Goal: Obtain resource: Obtain resource

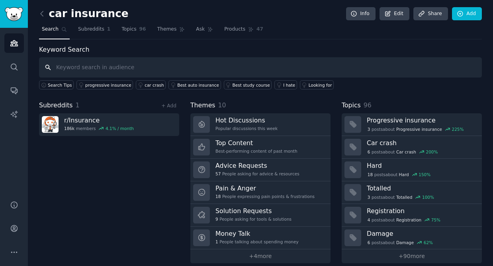
scroll to position [8, 0]
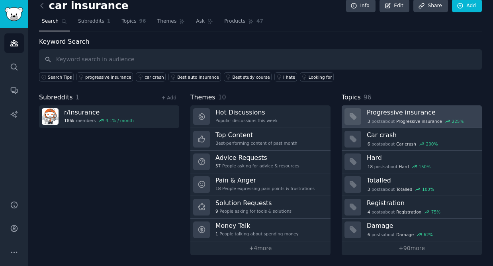
click at [375, 119] on div "3 post s about Progressive insurance 225 %" at bounding box center [416, 121] width 98 height 7
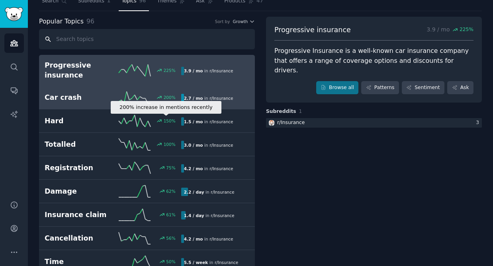
scroll to position [34, 0]
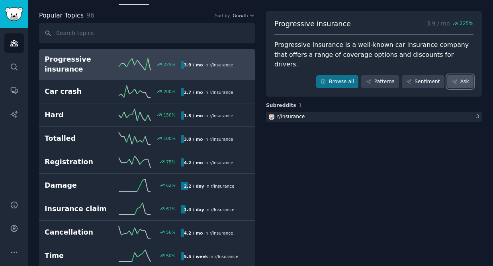
click at [460, 75] on link "Ask" at bounding box center [460, 82] width 26 height 14
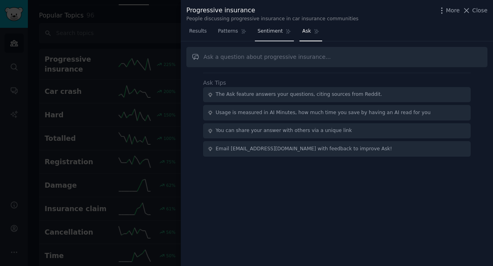
click at [273, 33] on span "Sentiment" at bounding box center [270, 31] width 25 height 7
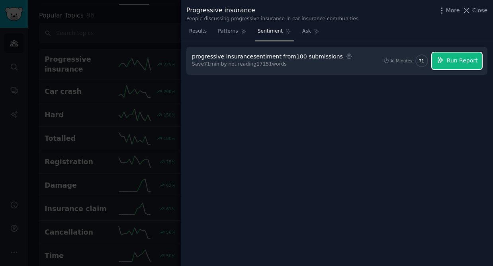
click at [461, 60] on span "Run Report" at bounding box center [462, 61] width 31 height 8
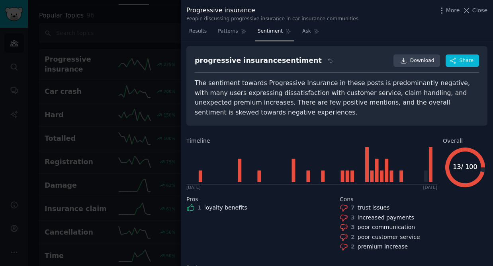
scroll to position [5, 0]
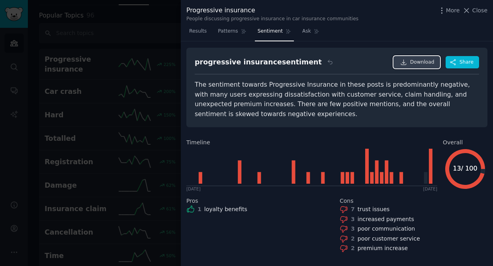
click at [416, 59] on span "Download" at bounding box center [422, 62] width 24 height 7
